Goal: Transaction & Acquisition: Book appointment/travel/reservation

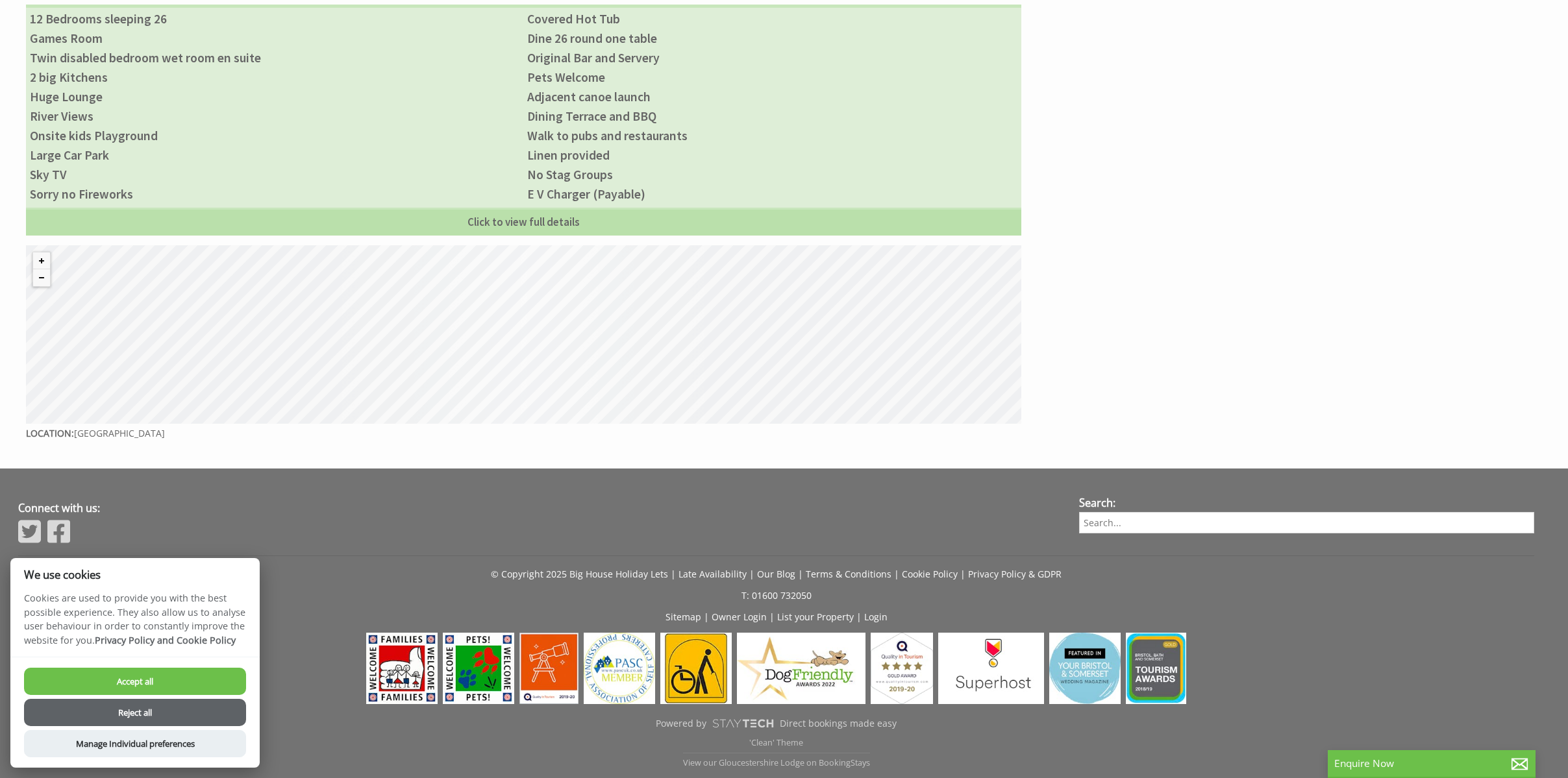
scroll to position [1080, 0]
drag, startPoint x: 140, startPoint y: 712, endPoint x: 399, endPoint y: 592, distance: 285.4
click at [144, 709] on button "Reject all" at bounding box center [134, 713] width 222 height 27
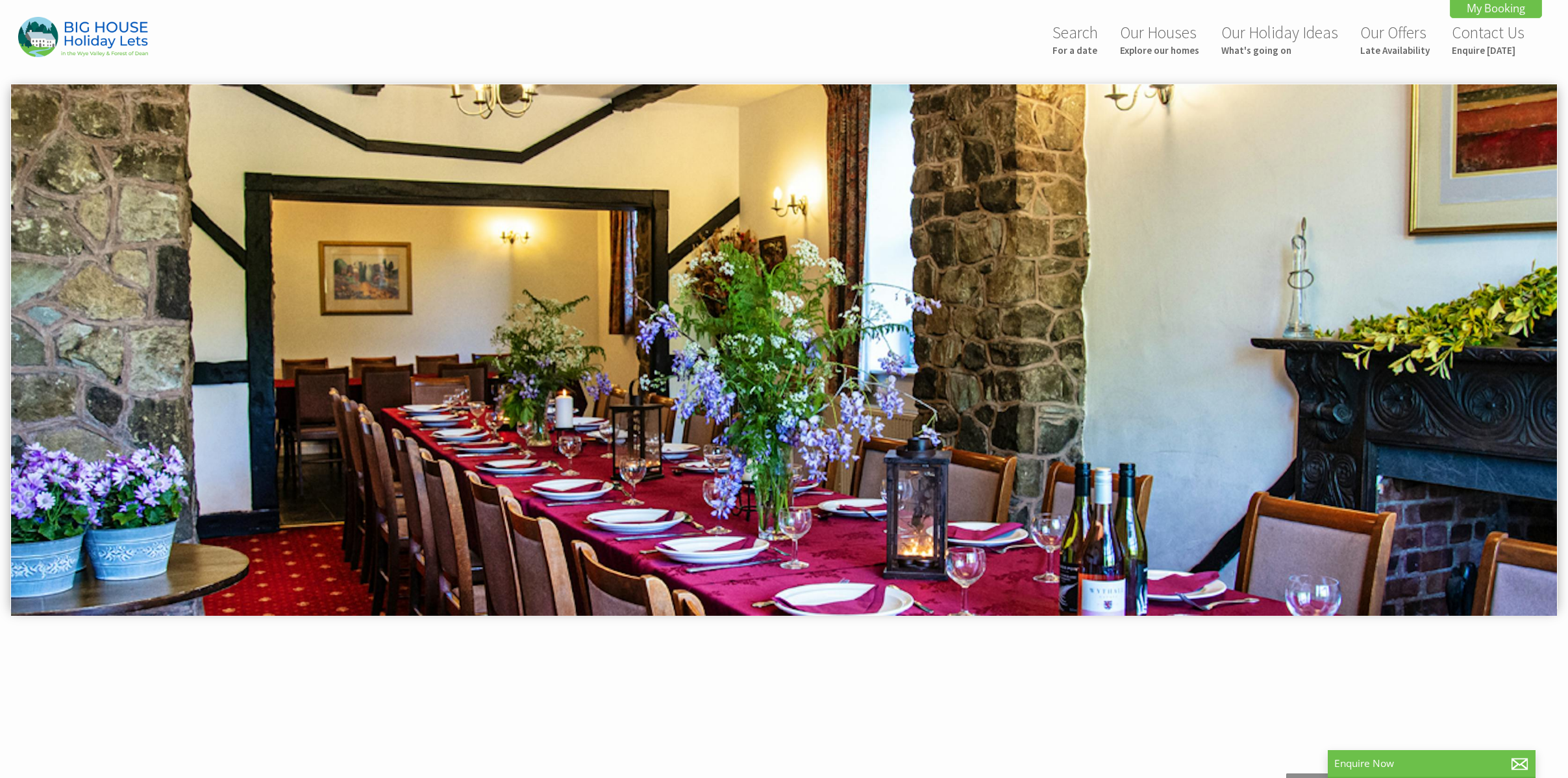
scroll to position [29, 0]
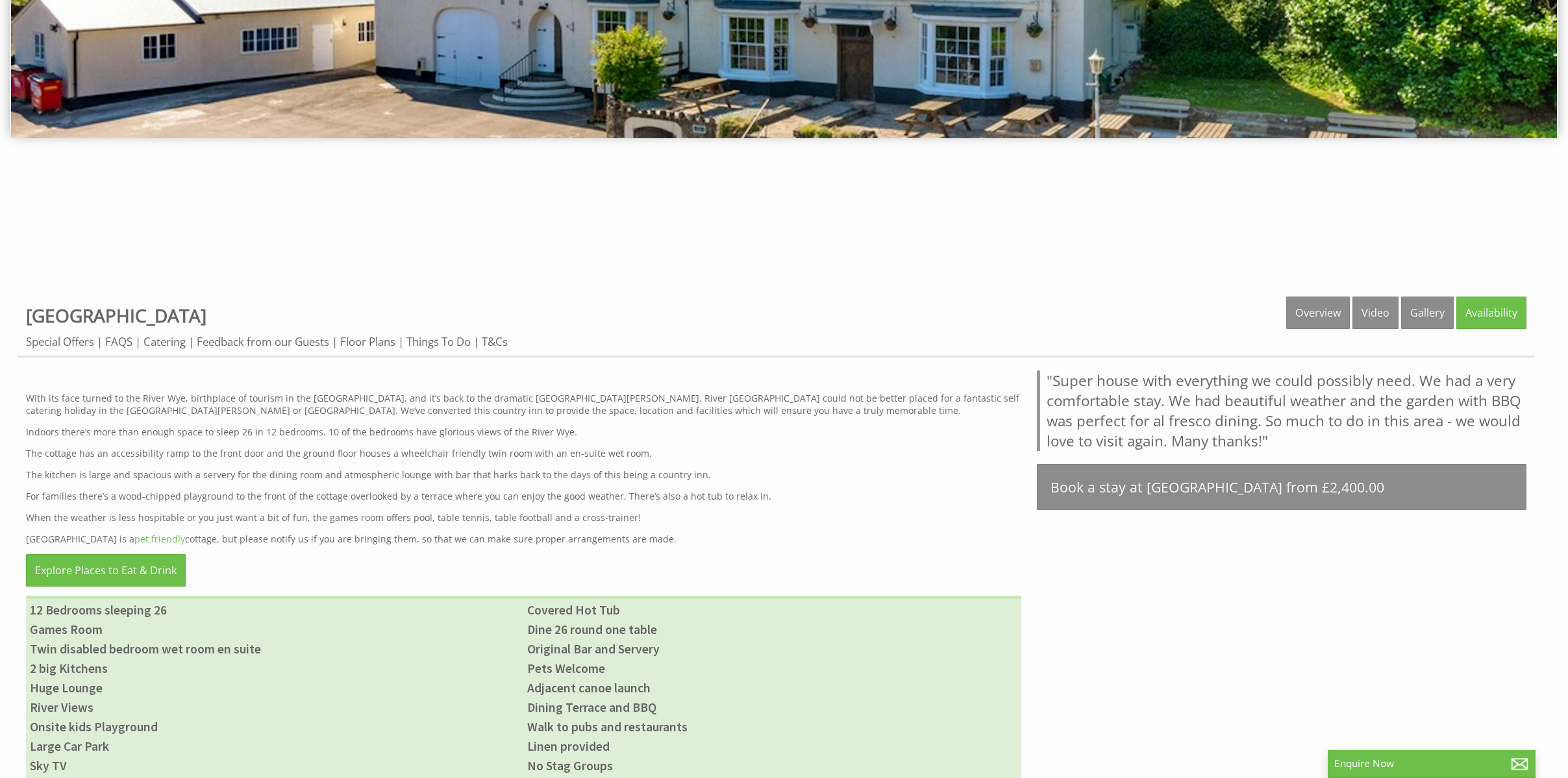
scroll to position [489, 0]
drag, startPoint x: 1435, startPoint y: 309, endPoint x: 1360, endPoint y: 331, distance: 78.2
click at [1435, 309] on link "Gallery" at bounding box center [1427, 312] width 52 height 33
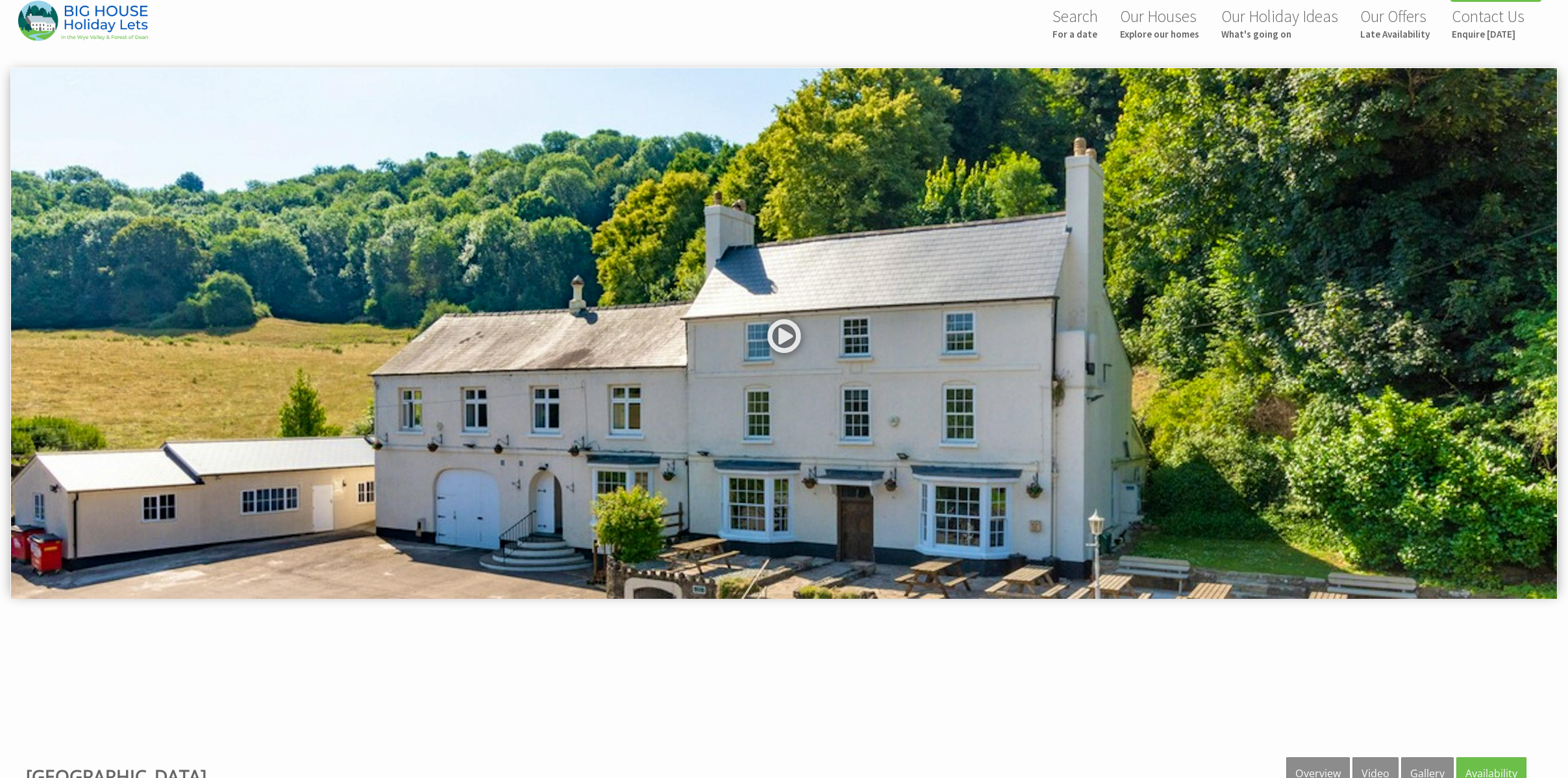
scroll to position [26, 0]
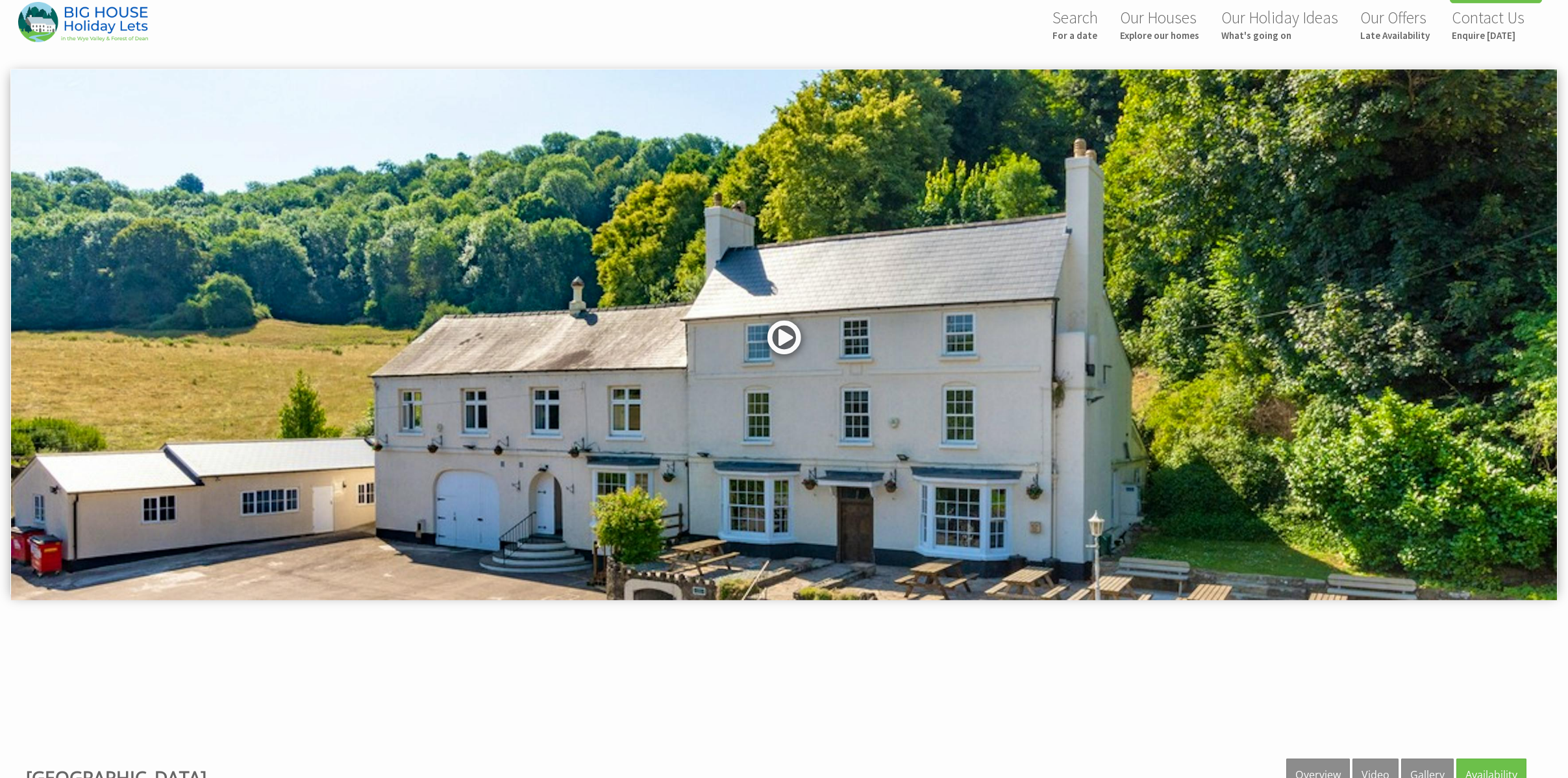
drag, startPoint x: 781, startPoint y: 335, endPoint x: 793, endPoint y: 337, distance: 12.2
click at [782, 335] on link at bounding box center [784, 342] width 39 height 53
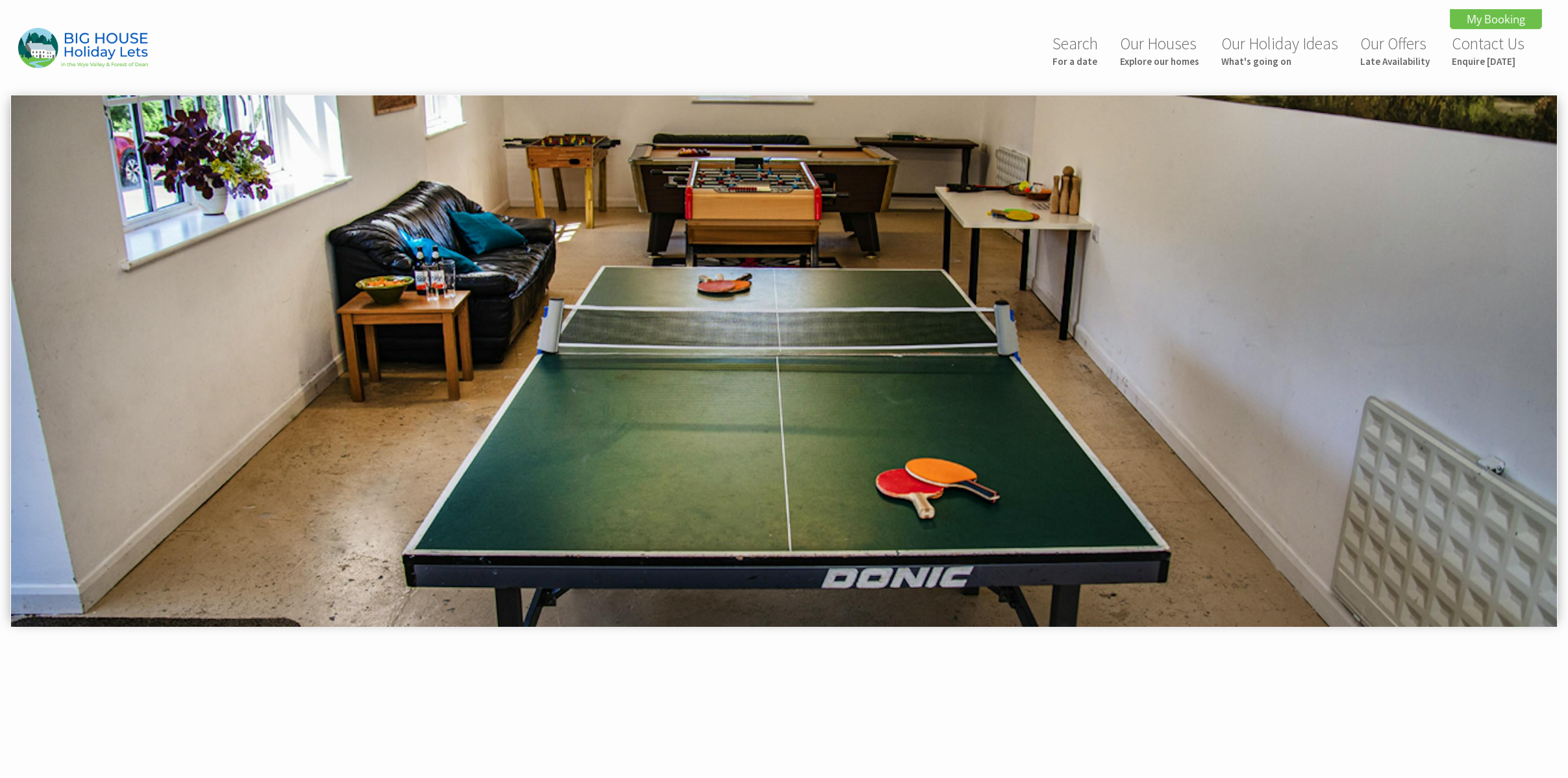
scroll to position [859, 0]
